Goal: Information Seeking & Learning: Learn about a topic

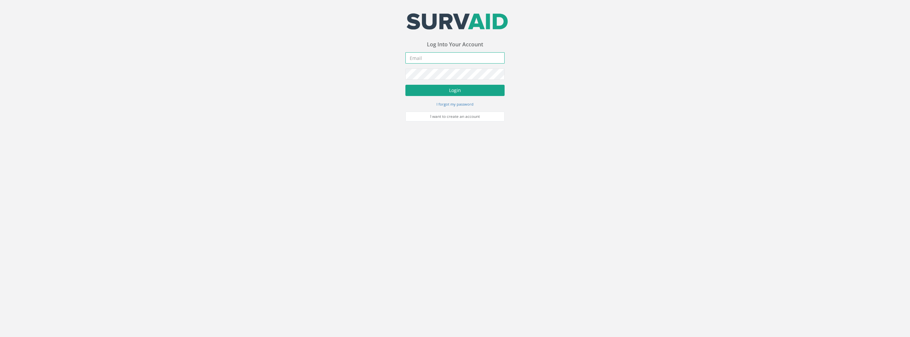
type input "[PERSON_NAME][EMAIL_ADDRESS][PERSON_NAME][DOMAIN_NAME]"
click at [467, 87] on button "Login" at bounding box center [455, 90] width 99 height 11
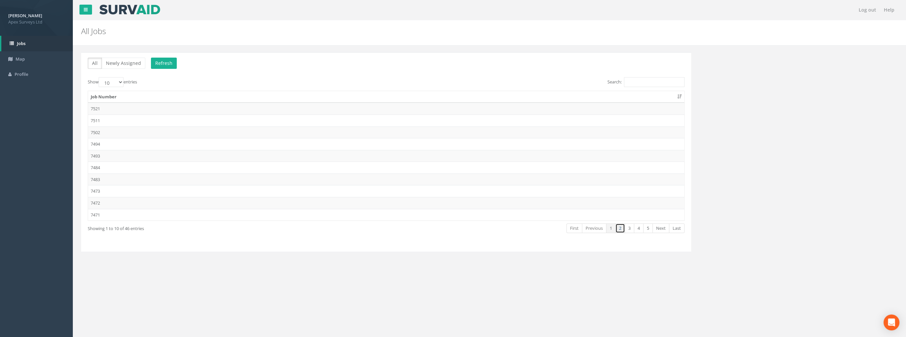
click at [620, 226] on link "2" at bounding box center [620, 228] width 10 height 10
click at [99, 166] on td "7463" at bounding box center [386, 167] width 596 height 12
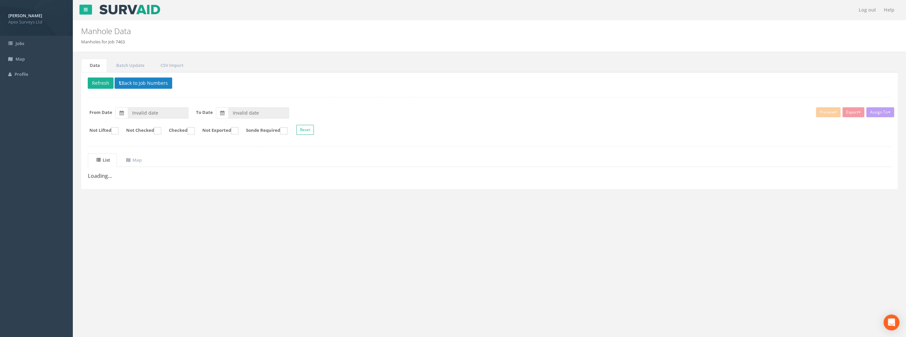
type input "[DATE]"
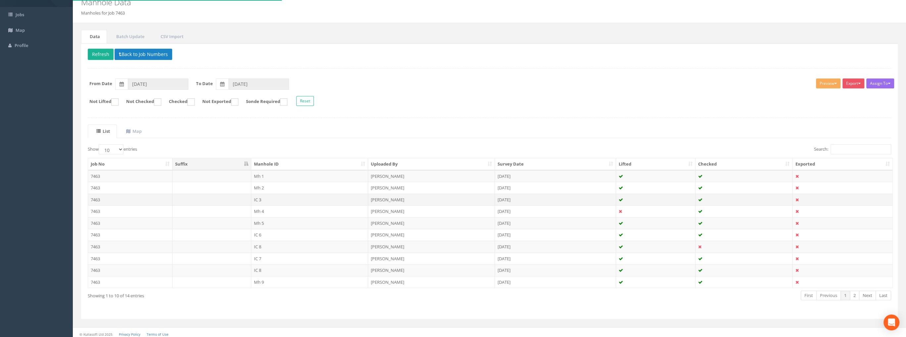
scroll to position [30, 0]
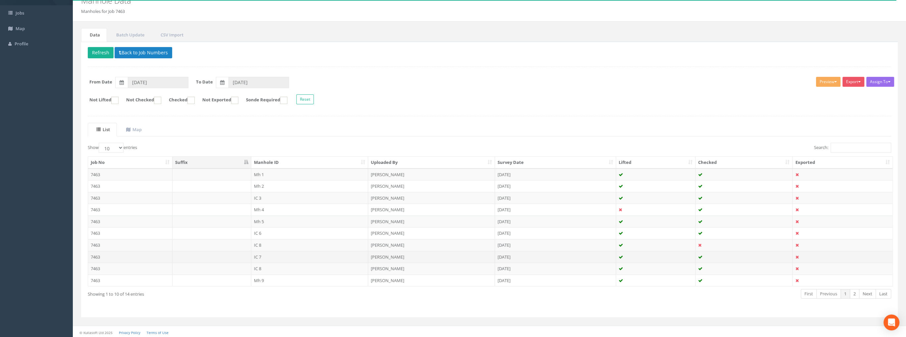
click at [255, 254] on td "IC 7" at bounding box center [309, 257] width 117 height 12
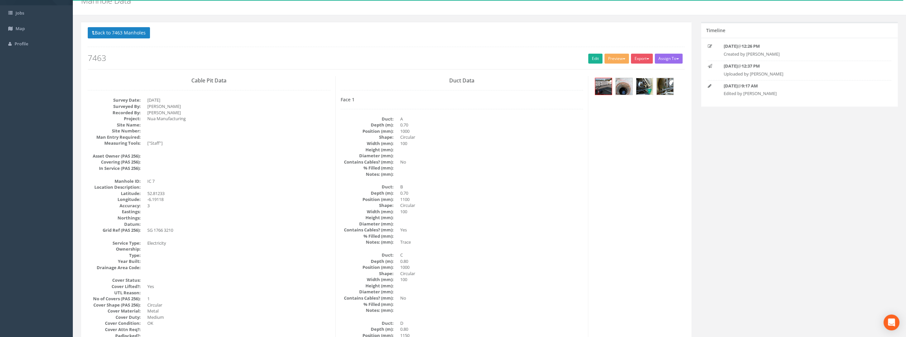
click at [644, 84] on img at bounding box center [644, 86] width 17 height 17
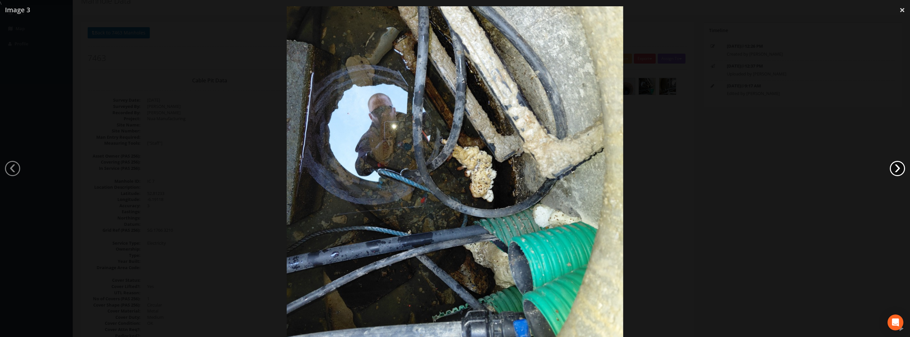
click at [898, 167] on link "›" at bounding box center [897, 168] width 15 height 15
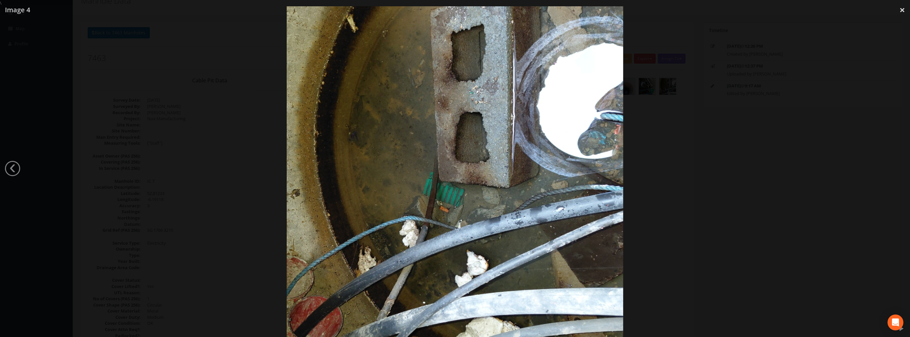
click at [898, 167] on div at bounding box center [455, 174] width 910 height 337
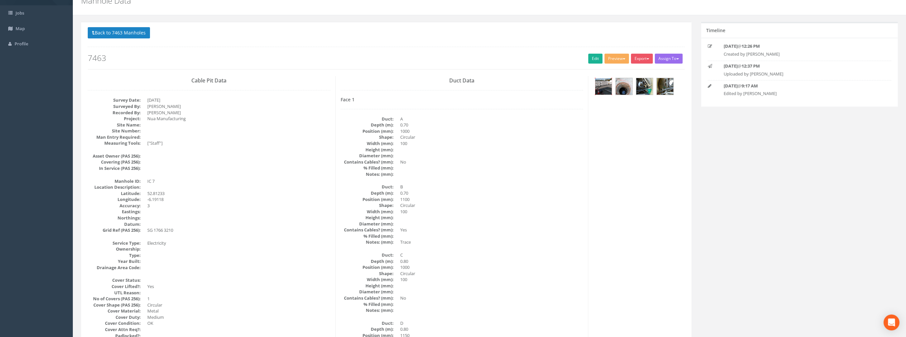
click at [605, 85] on img at bounding box center [603, 86] width 17 height 17
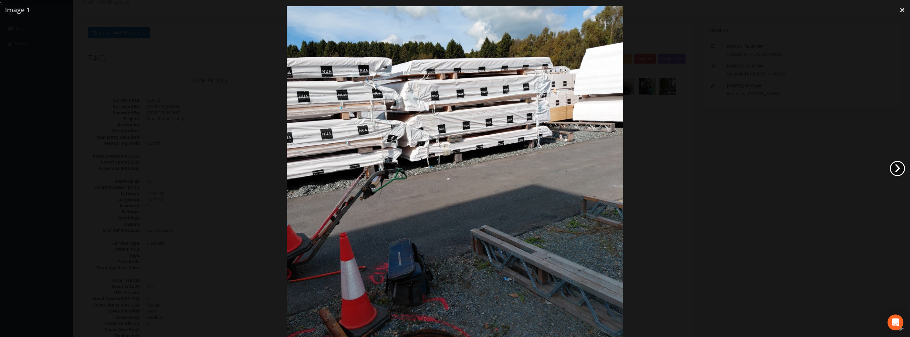
click at [897, 167] on link "›" at bounding box center [897, 168] width 15 height 15
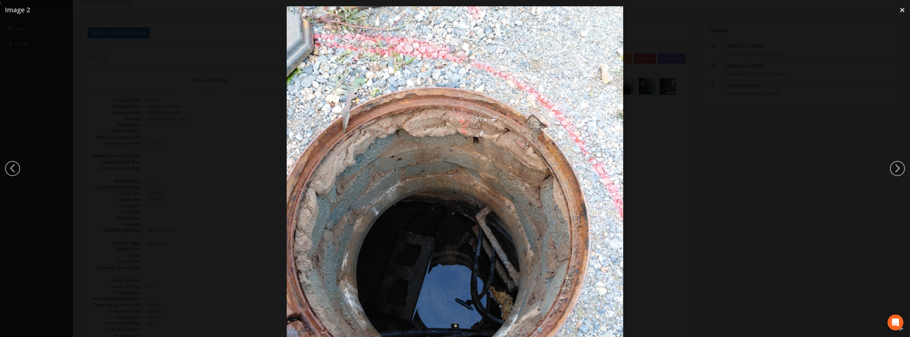
click at [882, 162] on div at bounding box center [455, 174] width 910 height 337
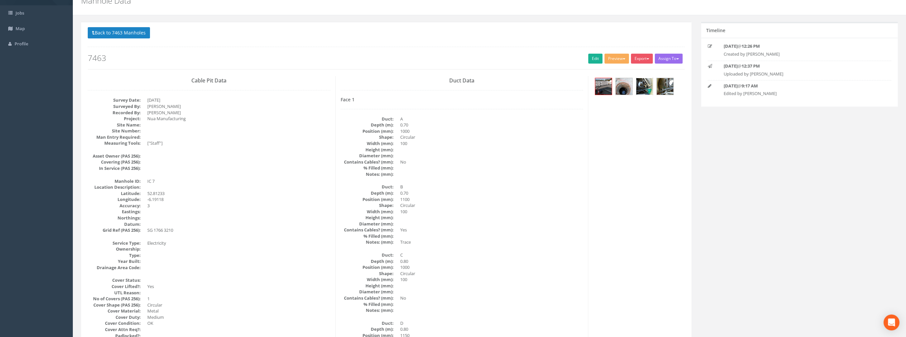
click at [639, 83] on img at bounding box center [644, 86] width 17 height 17
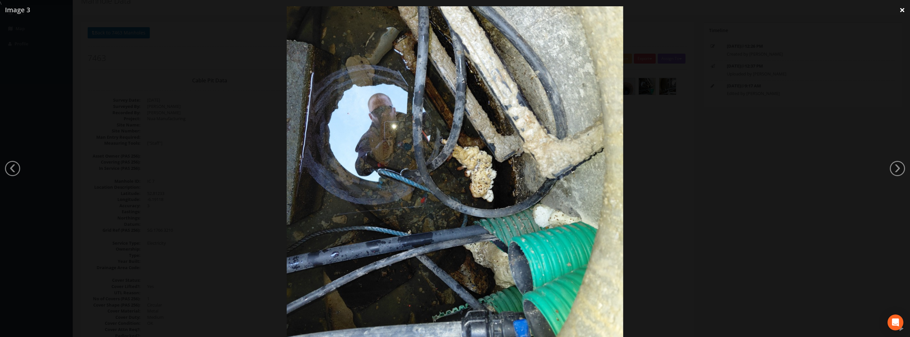
click at [902, 10] on link "×" at bounding box center [903, 10] width 16 height 20
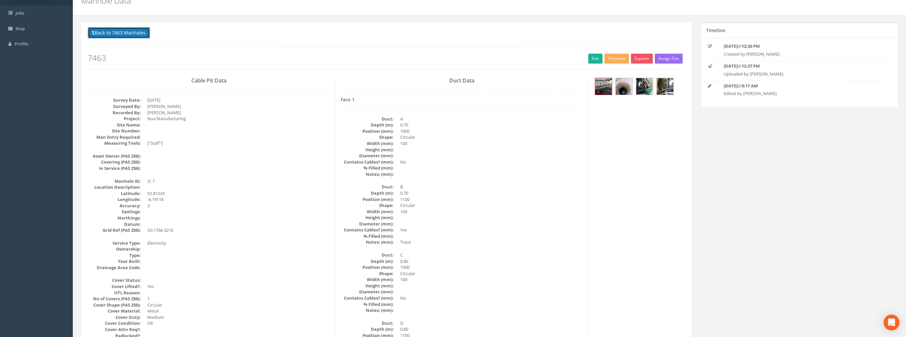
click at [118, 34] on button "Back to 7463 Manholes" at bounding box center [119, 32] width 62 height 11
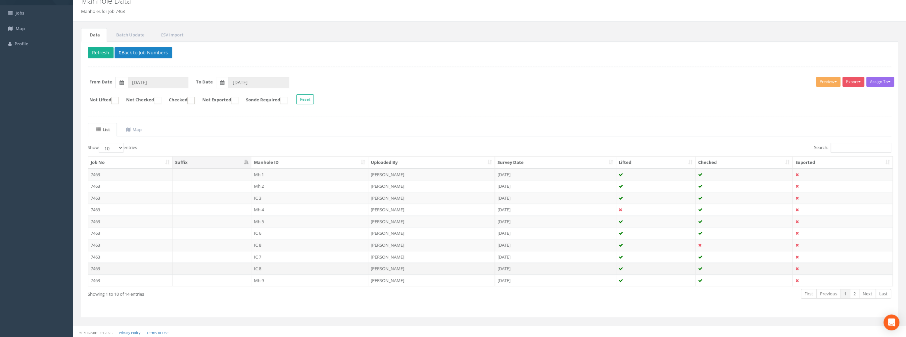
click at [257, 269] on td "IC 8" at bounding box center [309, 268] width 117 height 12
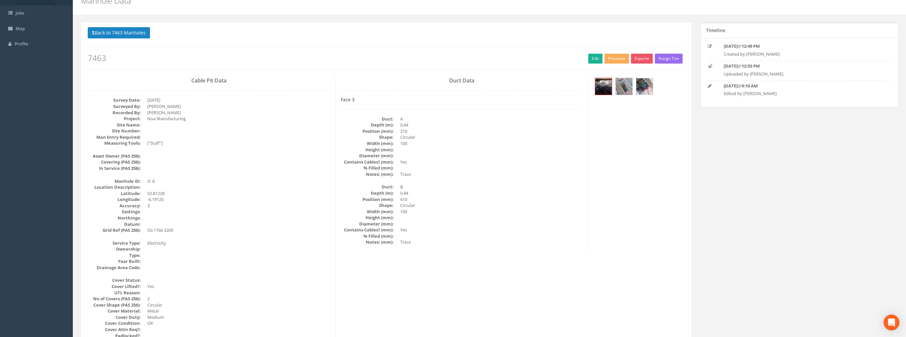
click at [643, 87] on img at bounding box center [644, 86] width 17 height 17
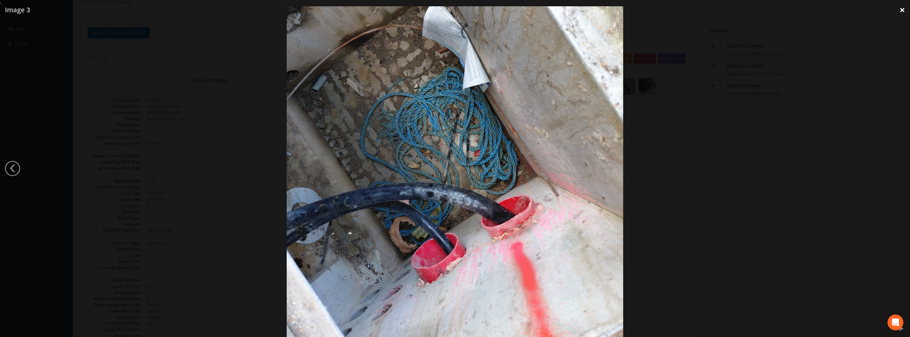
click at [902, 10] on link "×" at bounding box center [903, 10] width 16 height 20
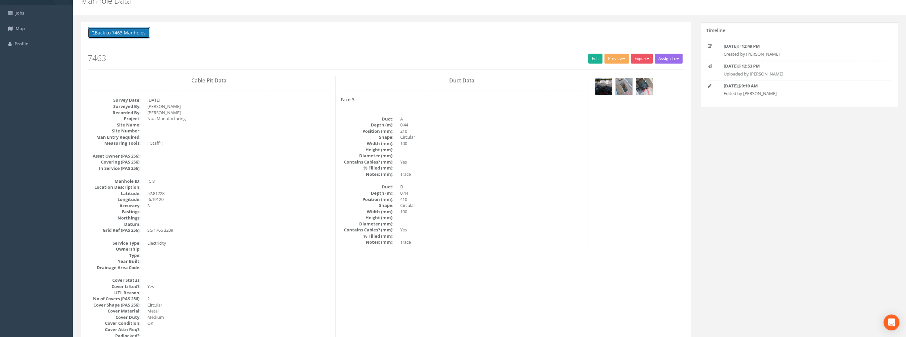
click at [104, 29] on button "Back to 7463 Manholes" at bounding box center [119, 32] width 62 height 11
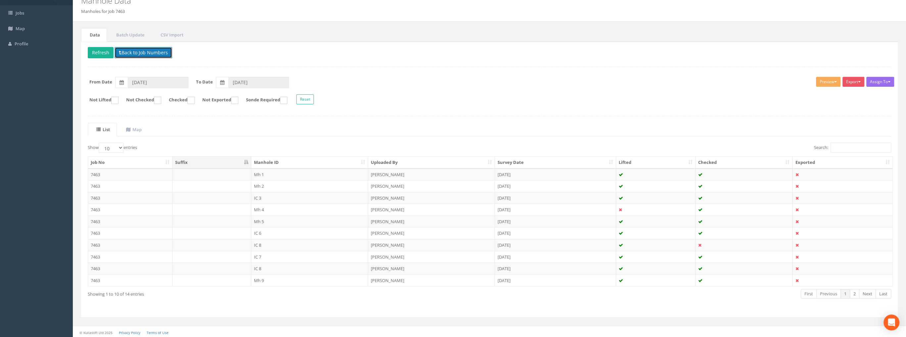
click at [134, 50] on button "Back to Job Numbers" at bounding box center [143, 52] width 58 height 11
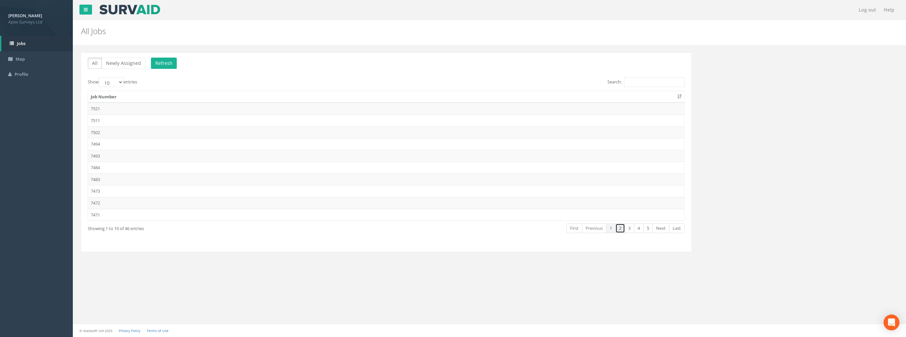
click at [617, 228] on link "2" at bounding box center [620, 228] width 10 height 10
click at [96, 181] on td "7458" at bounding box center [386, 179] width 596 height 12
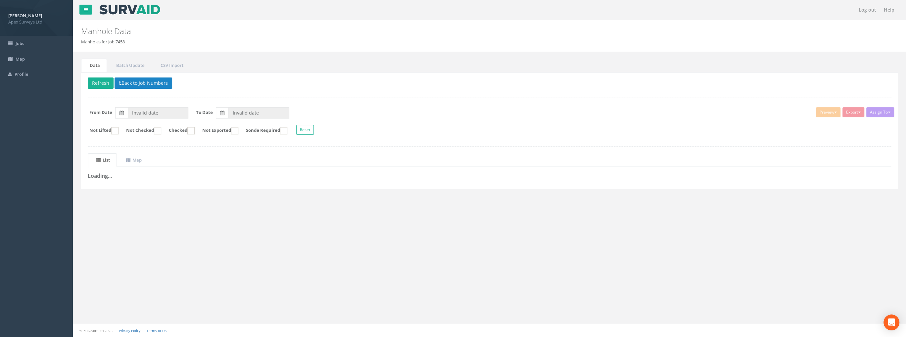
type input "[DATE]"
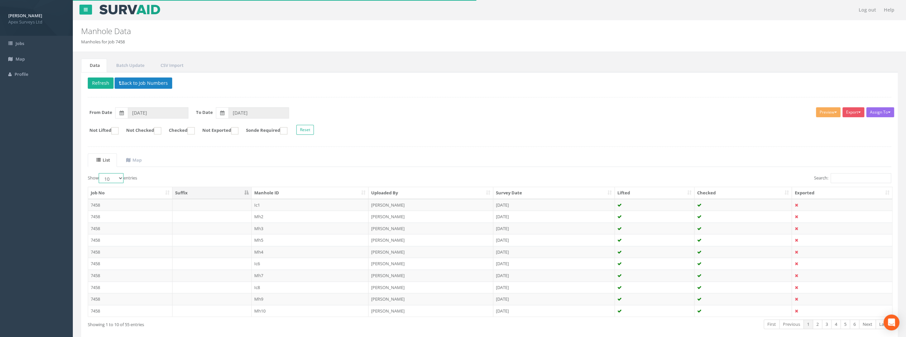
click at [106, 180] on select "10 25 50 100" at bounding box center [111, 178] width 25 height 10
select select "100"
click at [100, 173] on select "10 25 50 100" at bounding box center [111, 178] width 25 height 10
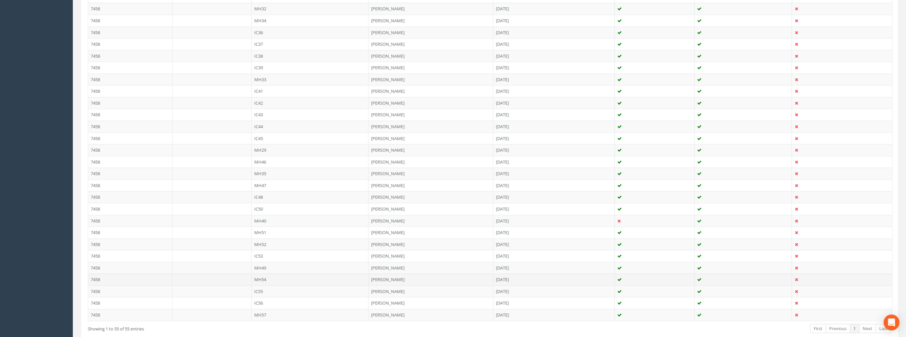
scroll to position [529, 0]
click at [258, 283] on td "IC55" at bounding box center [309, 287] width 117 height 12
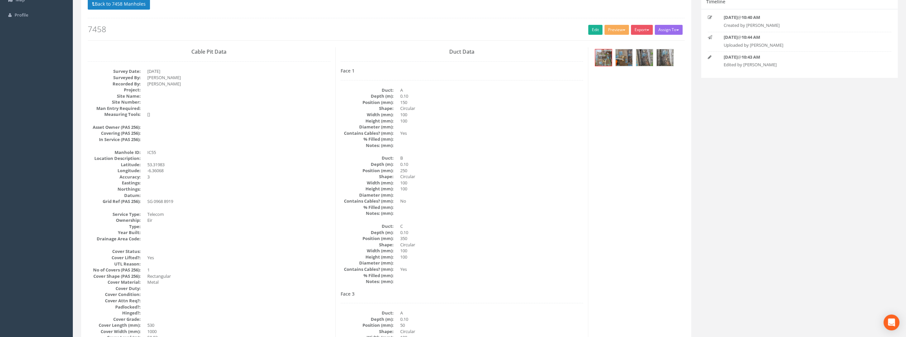
scroll to position [0, 0]
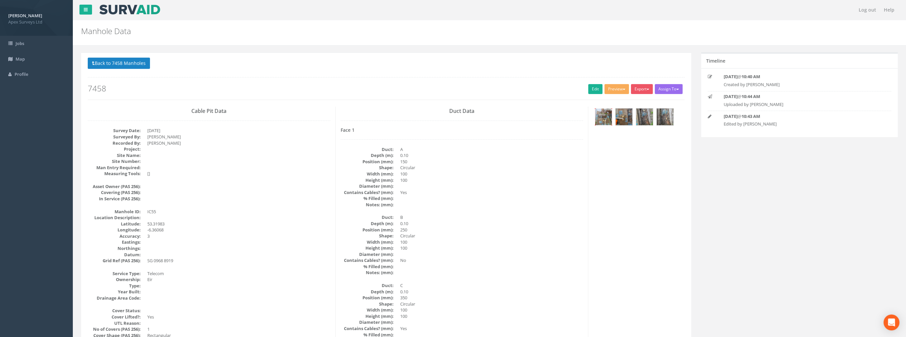
click at [604, 119] on img at bounding box center [603, 117] width 17 height 17
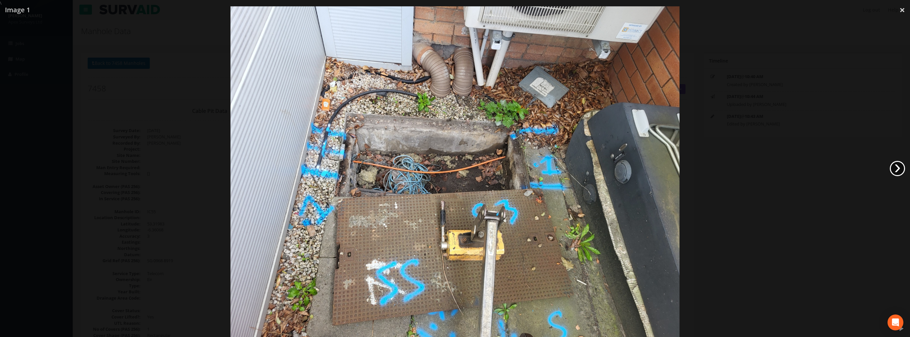
click at [900, 168] on link "›" at bounding box center [897, 168] width 15 height 15
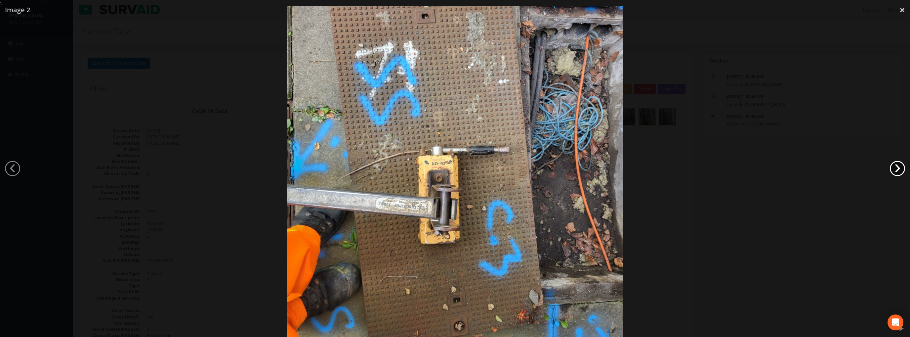
click at [897, 168] on link "›" at bounding box center [897, 168] width 15 height 15
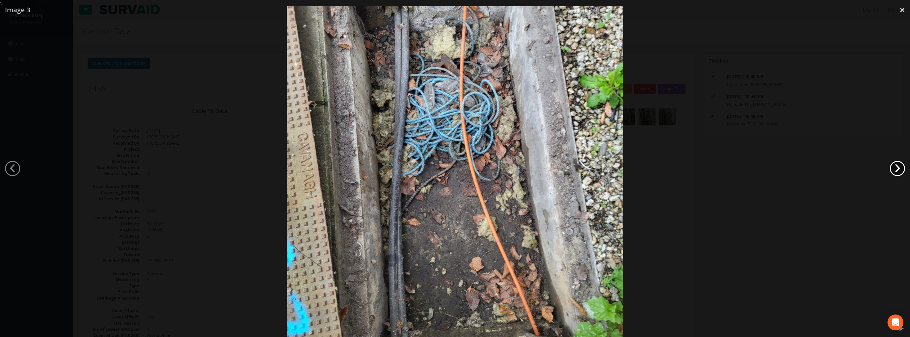
click at [896, 167] on link "›" at bounding box center [897, 168] width 15 height 15
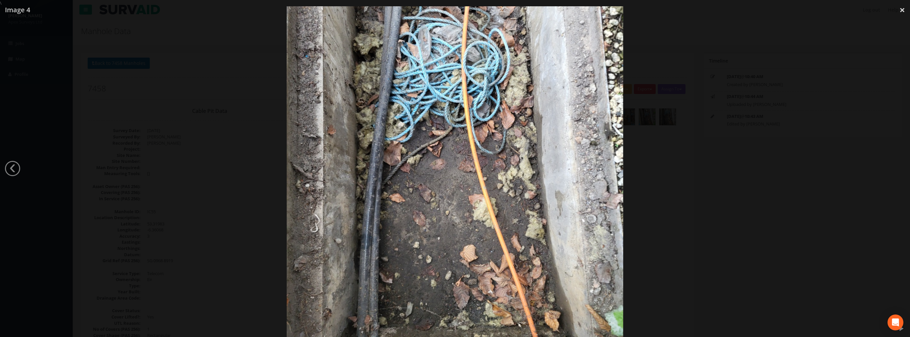
click at [896, 167] on div at bounding box center [455, 174] width 910 height 337
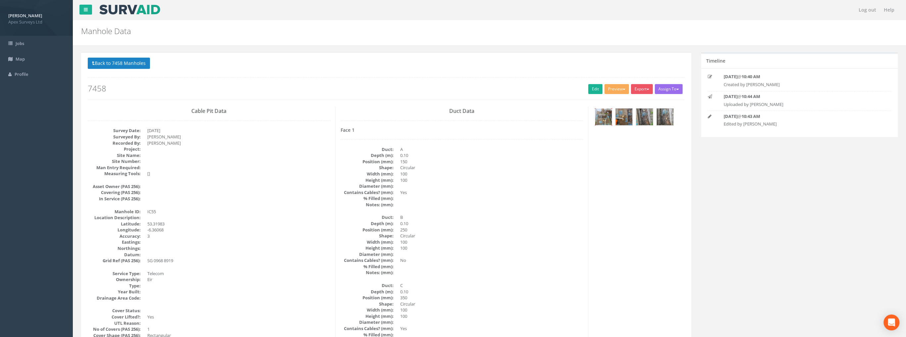
click at [607, 117] on img at bounding box center [603, 117] width 17 height 17
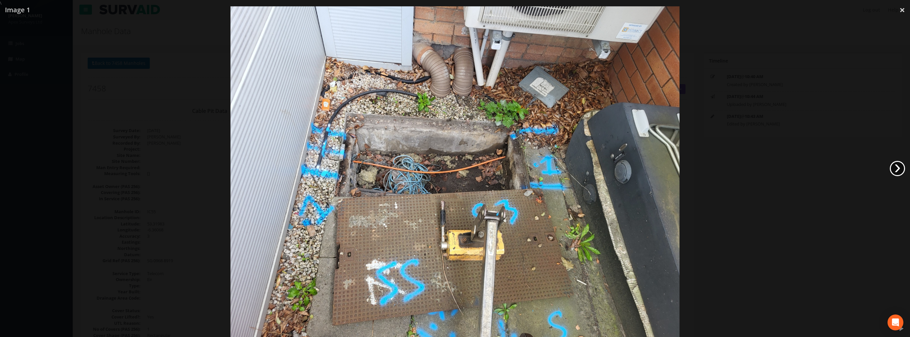
click at [896, 167] on link "›" at bounding box center [897, 168] width 15 height 15
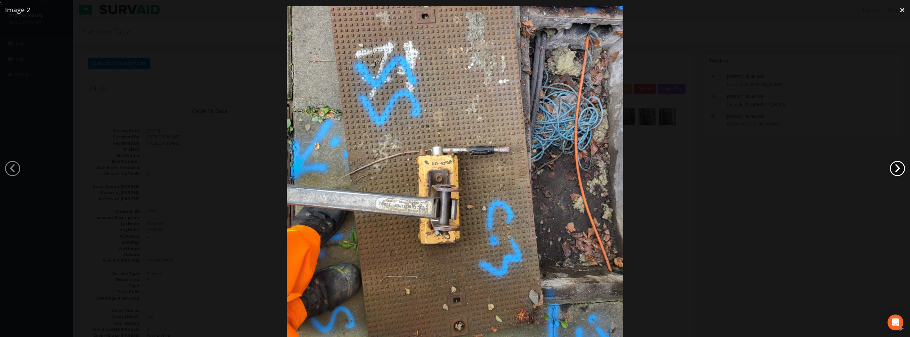
click at [894, 166] on link "›" at bounding box center [897, 168] width 15 height 15
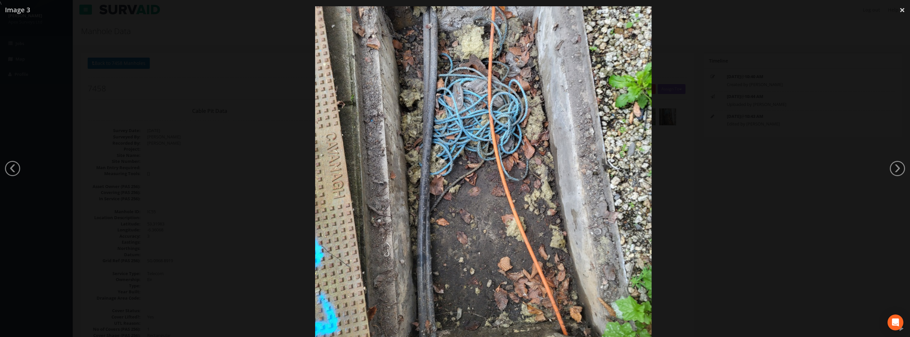
drag, startPoint x: 420, startPoint y: 301, endPoint x: 449, endPoint y: 201, distance: 104.2
click at [449, 201] on img at bounding box center [483, 174] width 337 height 449
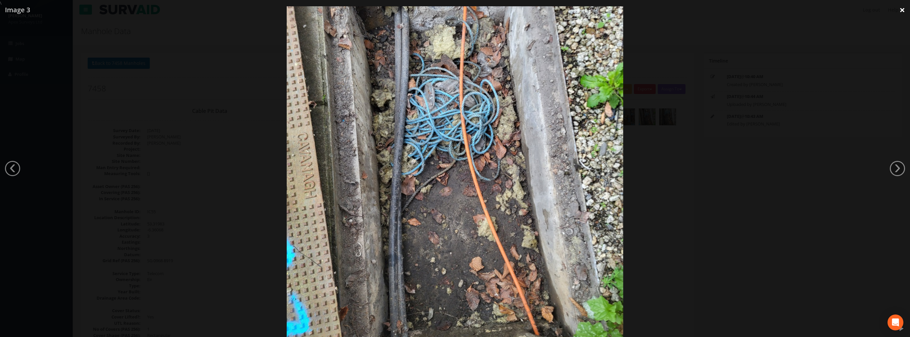
click at [904, 11] on link "×" at bounding box center [903, 10] width 16 height 20
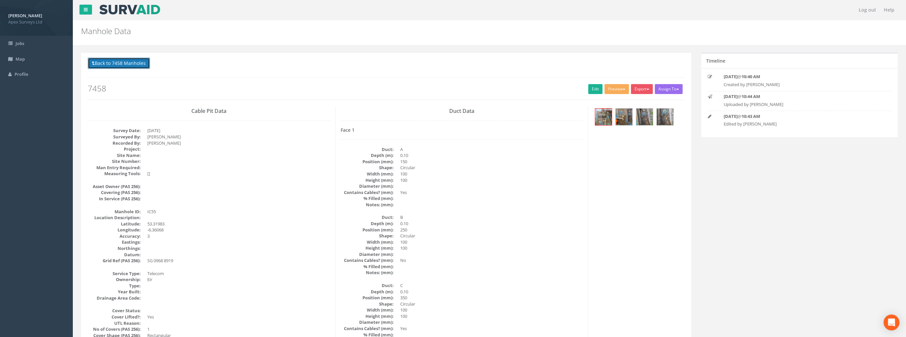
click at [130, 68] on button "Back to 7458 Manholes" at bounding box center [119, 63] width 62 height 11
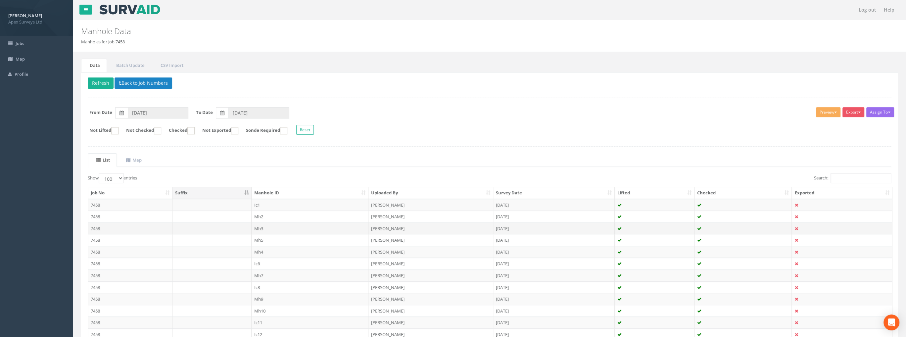
click at [257, 225] on td "Mh3" at bounding box center [309, 228] width 117 height 12
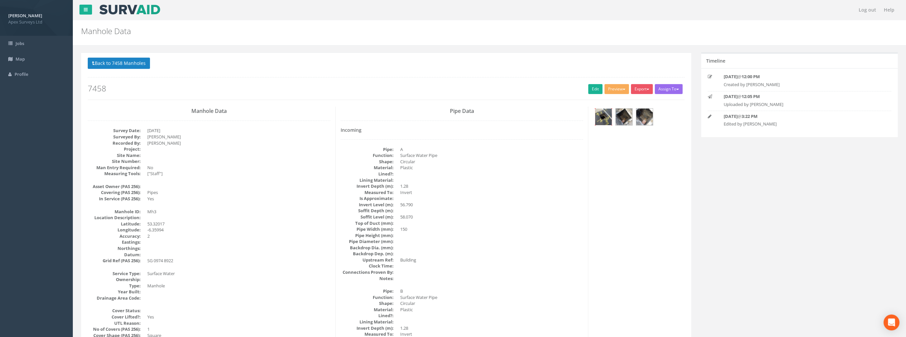
click at [599, 121] on img at bounding box center [603, 117] width 17 height 17
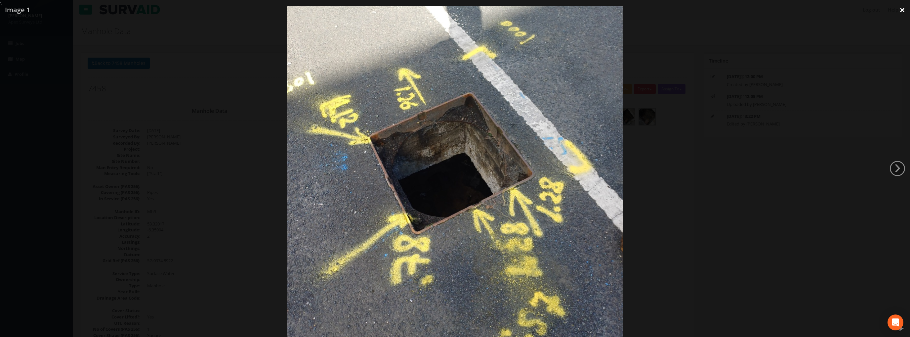
click at [904, 11] on link "×" at bounding box center [903, 10] width 16 height 20
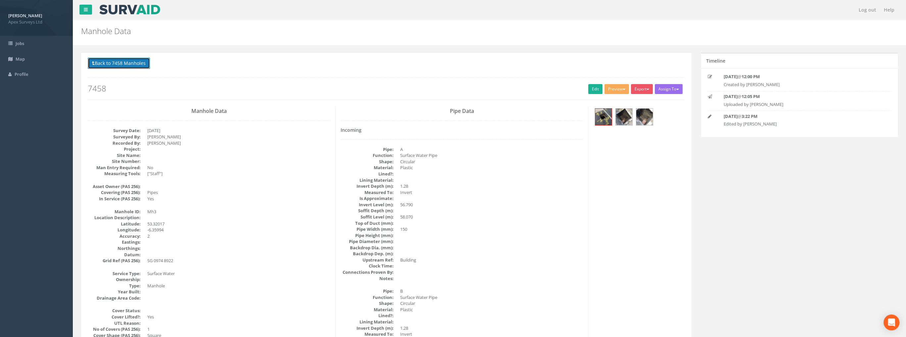
click at [117, 67] on button "Back to 7458 Manholes" at bounding box center [119, 63] width 62 height 11
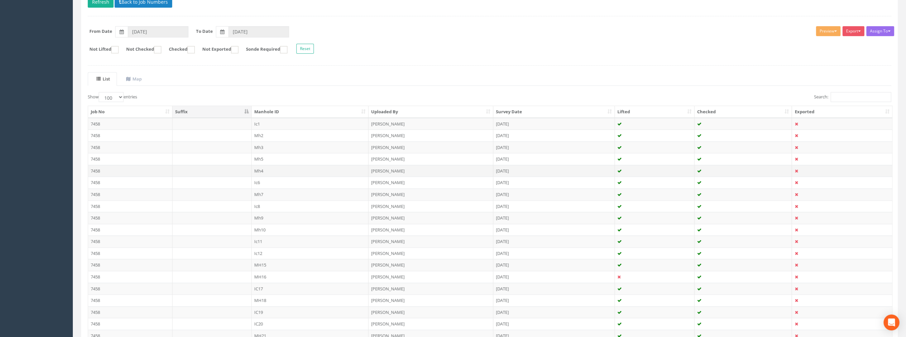
scroll to position [99, 0]
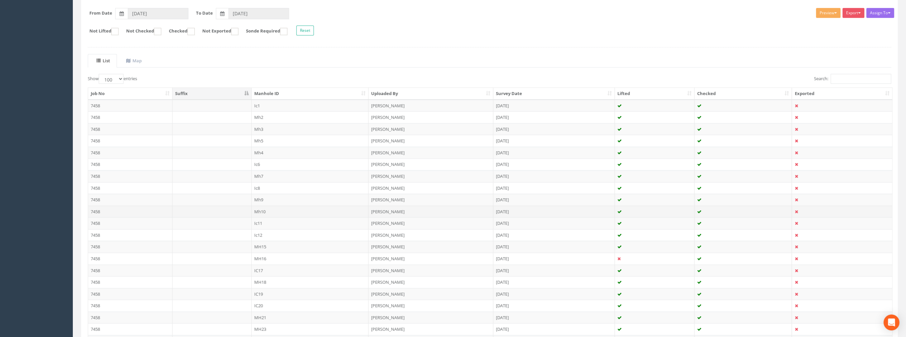
click at [265, 205] on td "Mh10" at bounding box center [309, 211] width 117 height 12
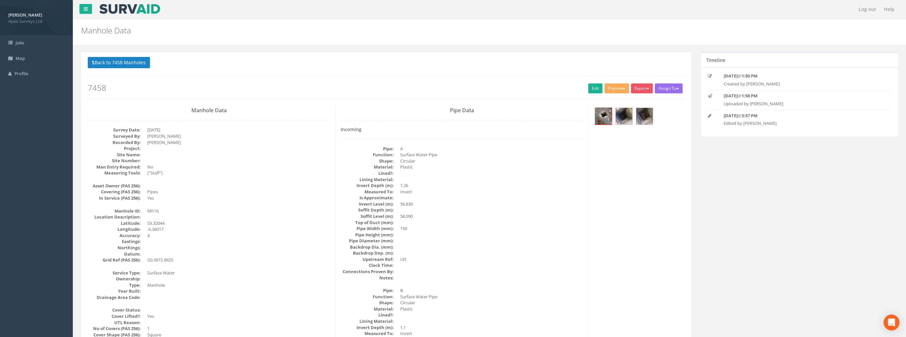
scroll to position [0, 0]
click at [625, 110] on img at bounding box center [623, 117] width 17 height 17
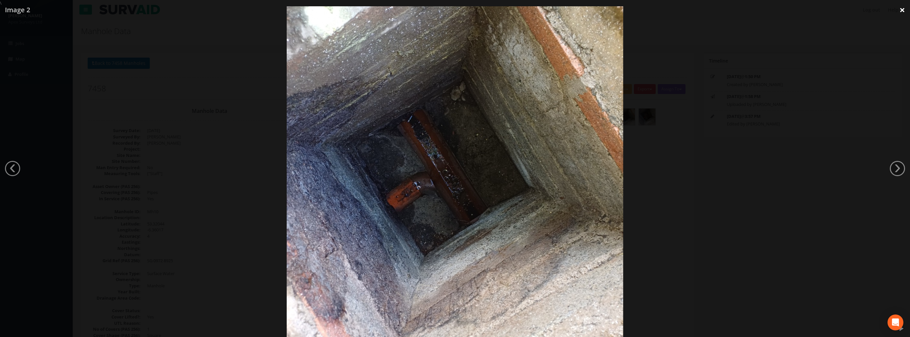
click at [900, 11] on link "×" at bounding box center [903, 10] width 16 height 20
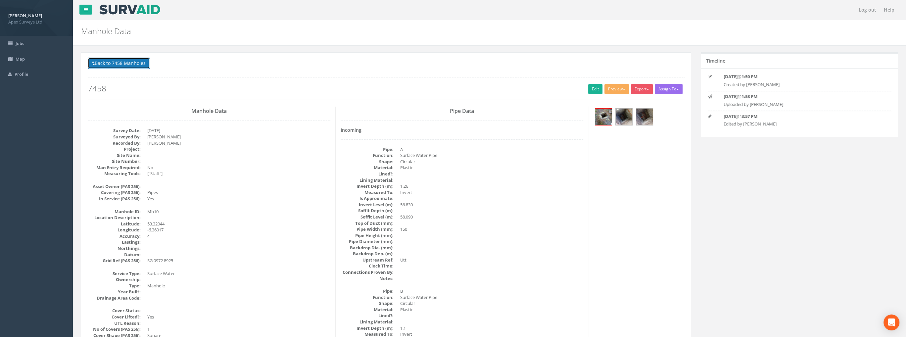
click at [138, 64] on button "Back to 7458 Manholes" at bounding box center [119, 63] width 62 height 11
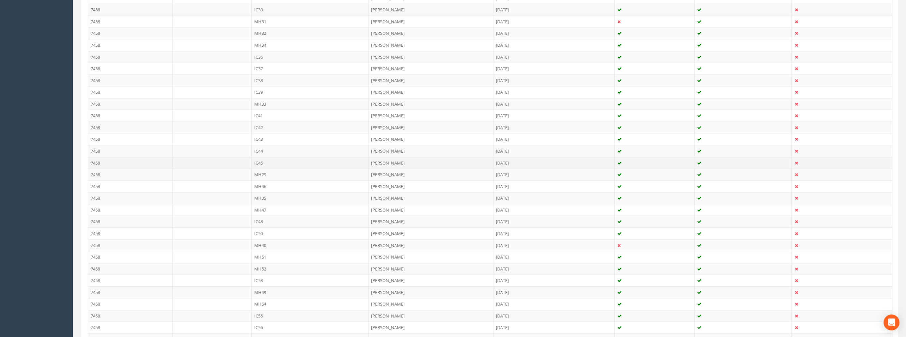
scroll to position [557, 0]
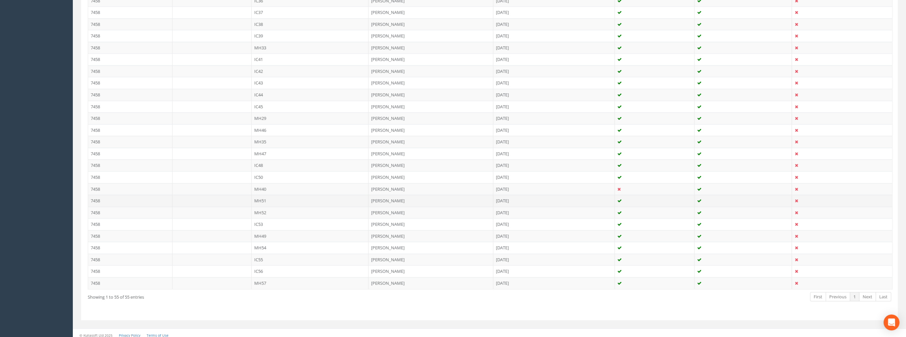
click at [261, 197] on td "MH51" at bounding box center [309, 201] width 117 height 12
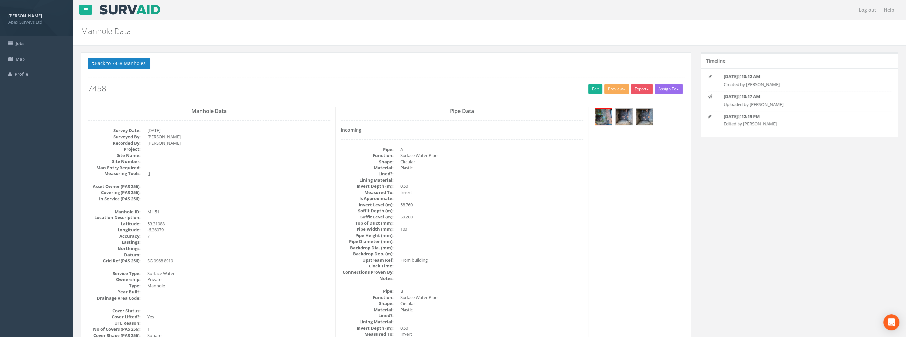
scroll to position [0, 0]
click at [621, 116] on img at bounding box center [623, 117] width 17 height 17
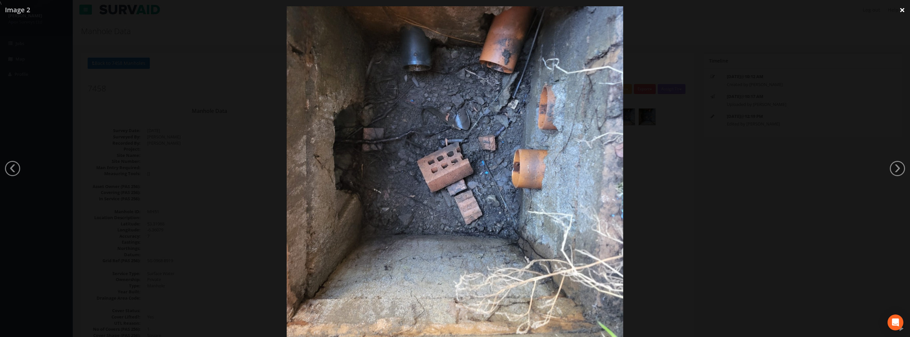
click at [902, 11] on link "×" at bounding box center [903, 10] width 16 height 20
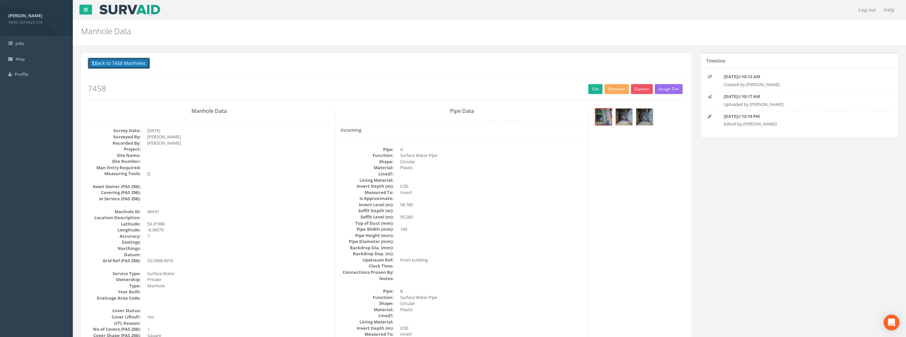
click at [133, 65] on button "Back to 7458 Manholes" at bounding box center [119, 63] width 62 height 11
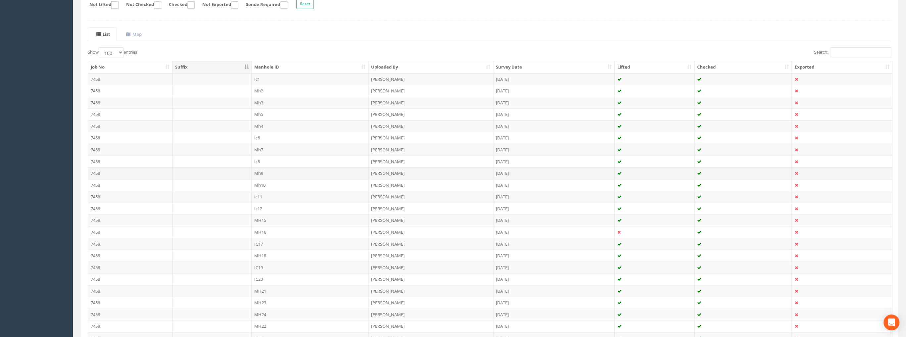
scroll to position [132, 0]
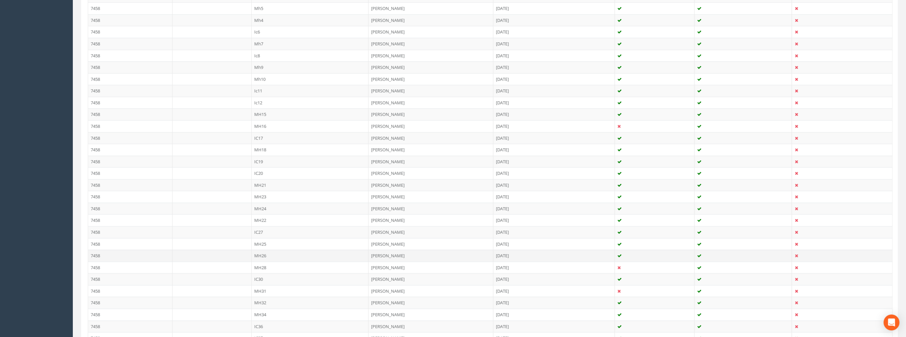
click at [266, 254] on td "MH26" at bounding box center [309, 255] width 117 height 12
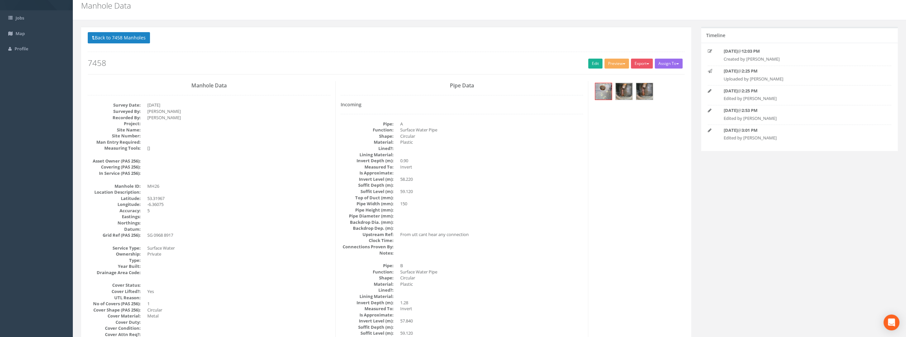
scroll to position [0, 0]
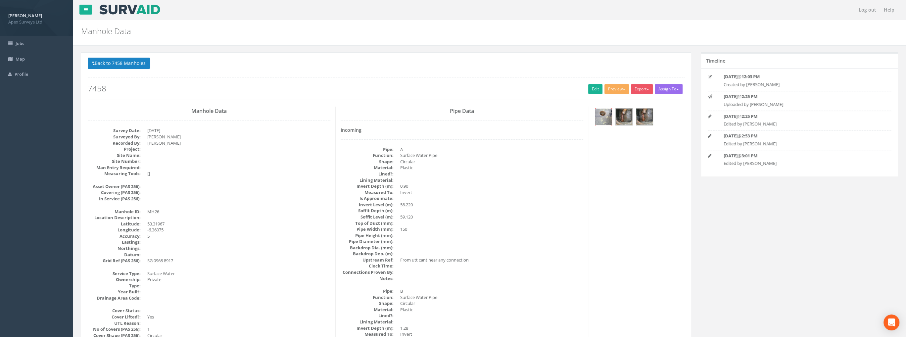
click at [606, 110] on img at bounding box center [603, 117] width 17 height 17
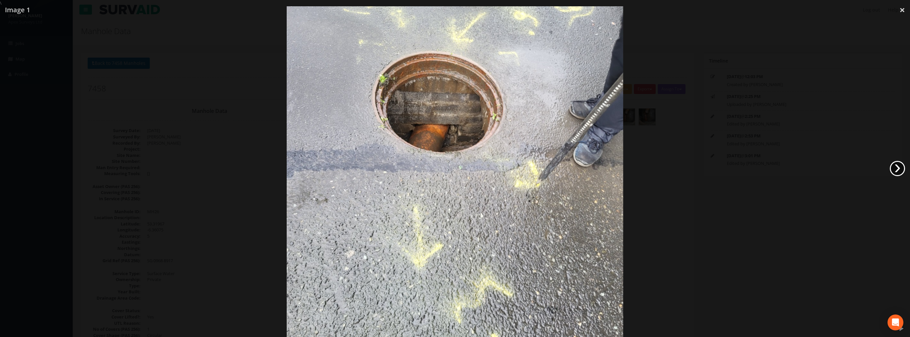
click at [900, 168] on link "›" at bounding box center [897, 168] width 15 height 15
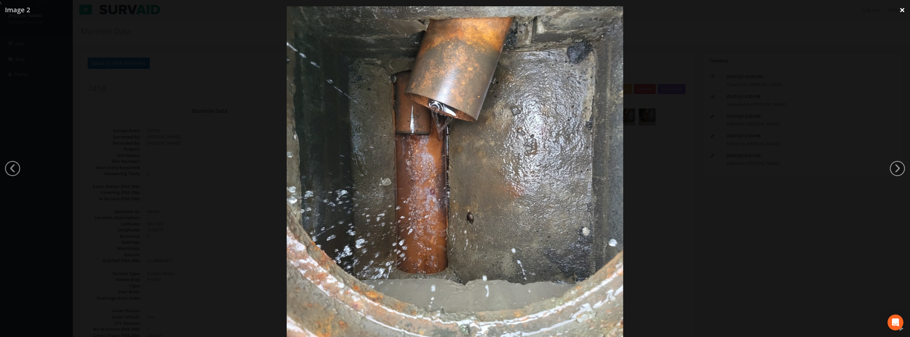
click at [899, 10] on link "×" at bounding box center [903, 10] width 16 height 20
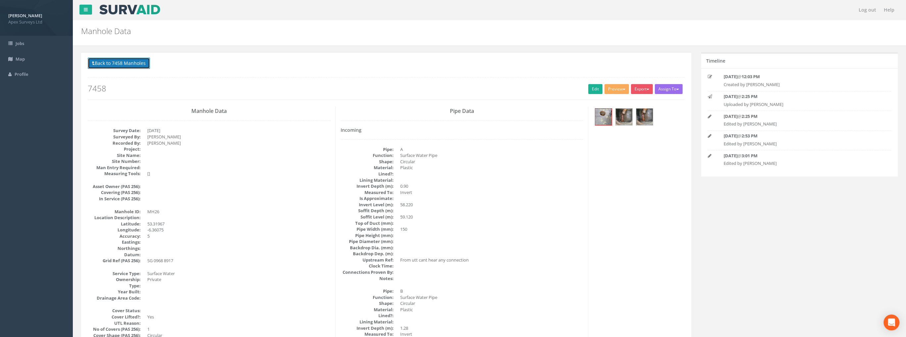
click at [132, 59] on button "Back to 7458 Manholes" at bounding box center [119, 63] width 62 height 11
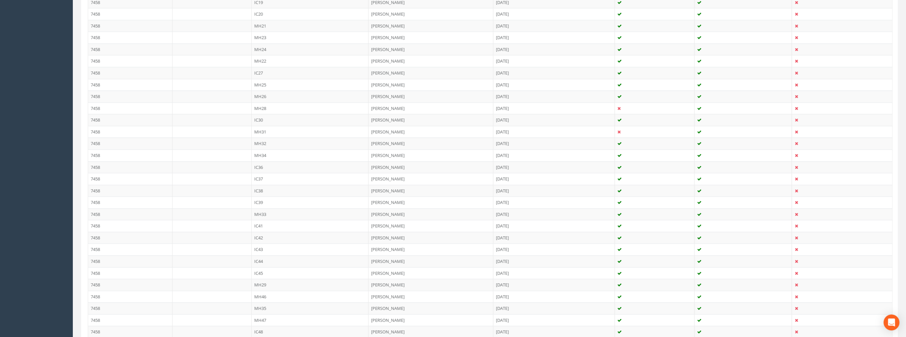
scroll to position [392, 0]
click at [259, 207] on td "MH33" at bounding box center [309, 213] width 117 height 12
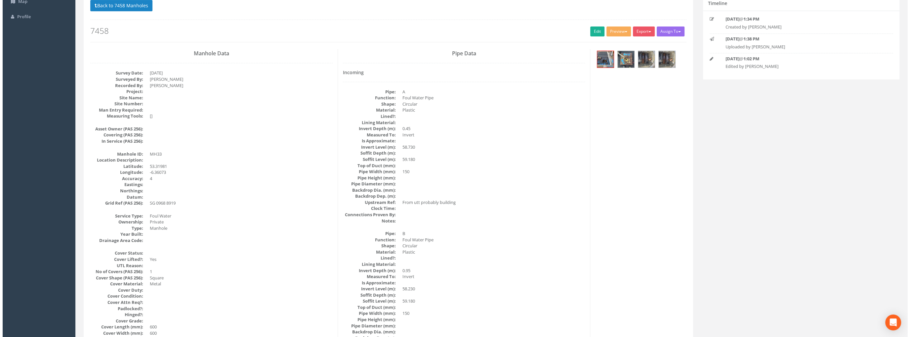
scroll to position [0, 0]
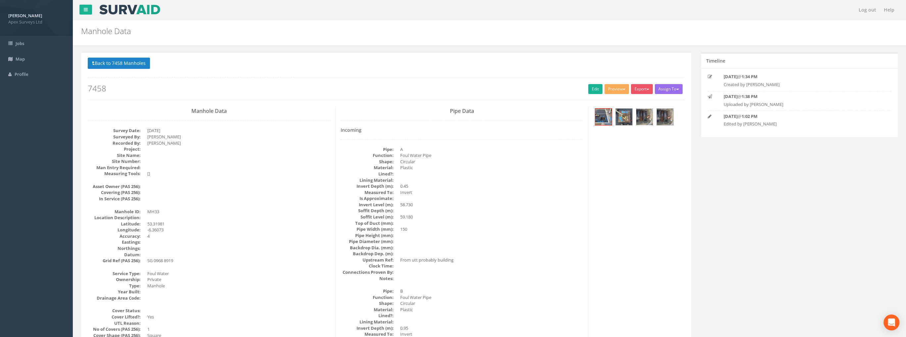
click at [639, 115] on img at bounding box center [644, 117] width 17 height 17
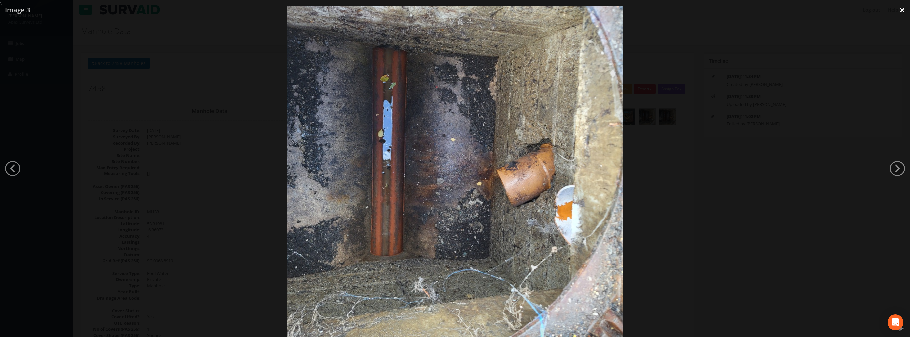
click at [900, 10] on link "×" at bounding box center [903, 10] width 16 height 20
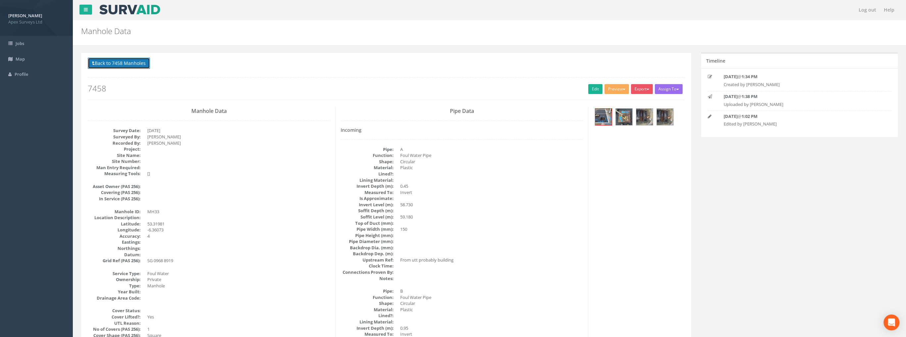
click at [113, 66] on button "Back to 7458 Manholes" at bounding box center [119, 63] width 62 height 11
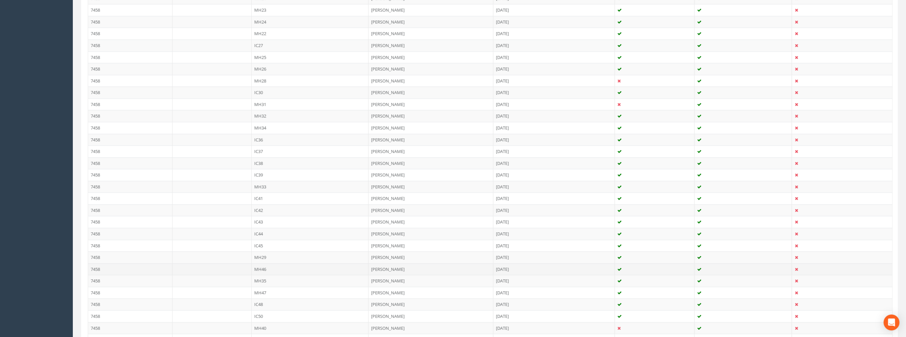
scroll to position [529, 0]
click at [263, 212] on td "MH40" at bounding box center [309, 217] width 117 height 12
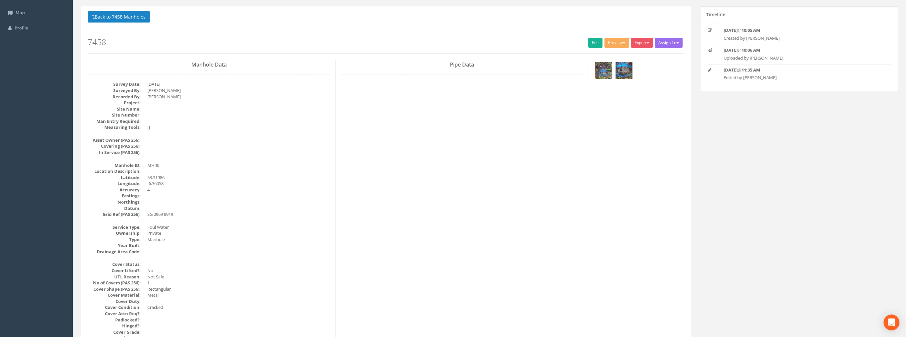
scroll to position [0, 0]
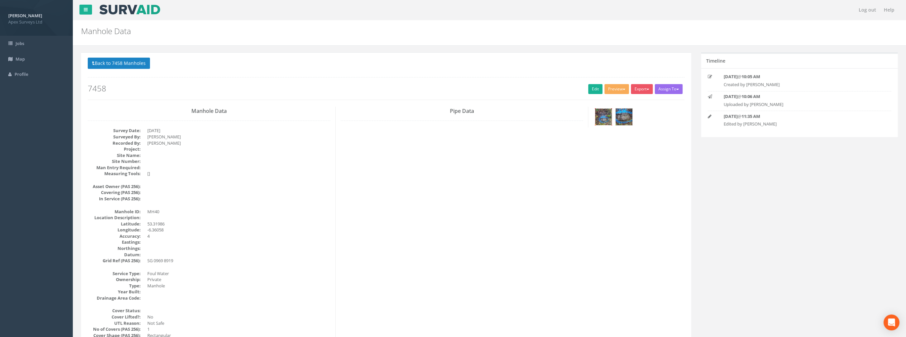
click at [603, 111] on img at bounding box center [603, 117] width 17 height 17
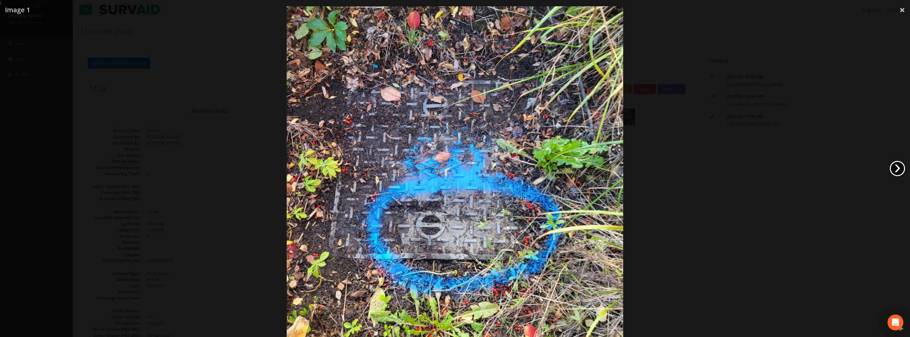
click at [897, 168] on link "›" at bounding box center [897, 168] width 15 height 15
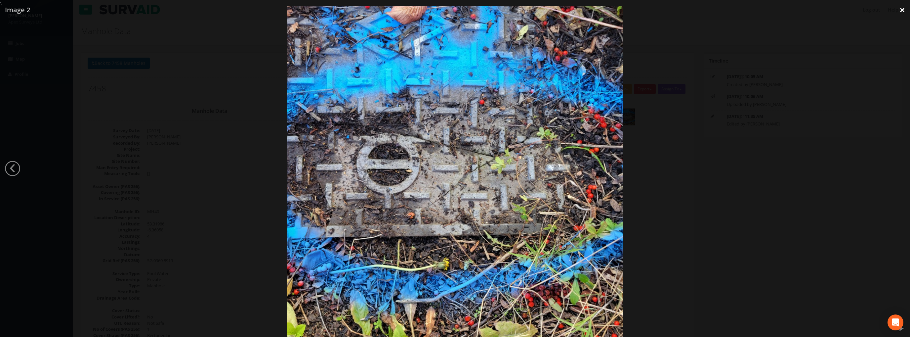
click at [902, 11] on link "×" at bounding box center [903, 10] width 16 height 20
